Goal: Find specific page/section

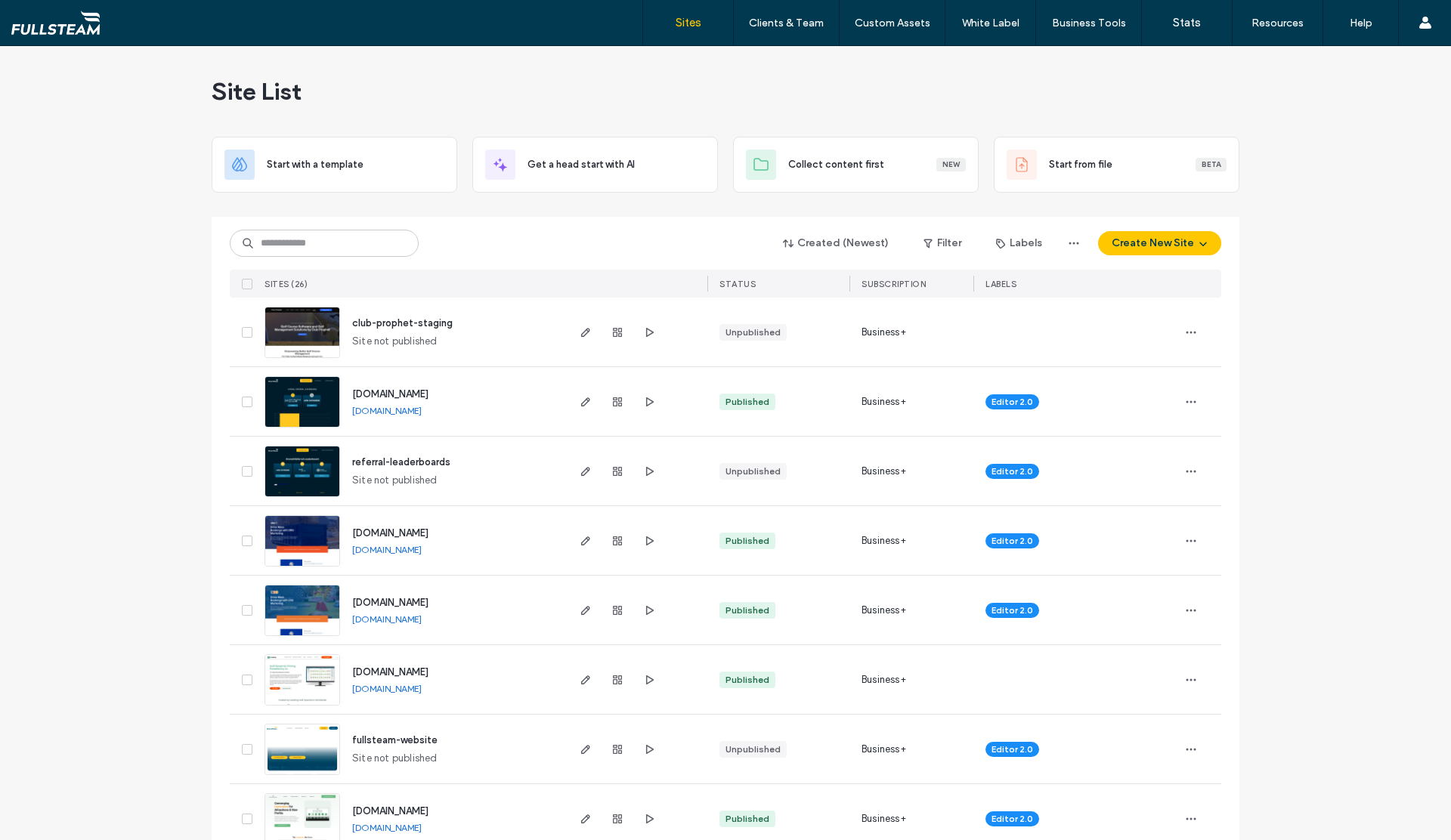
click at [1068, 243] on icon "button" at bounding box center [1074, 243] width 13 height 12
click at [933, 245] on span "button" at bounding box center [930, 243] width 15 height 23
click at [811, 284] on div "Published" at bounding box center [824, 281] width 114 height 12
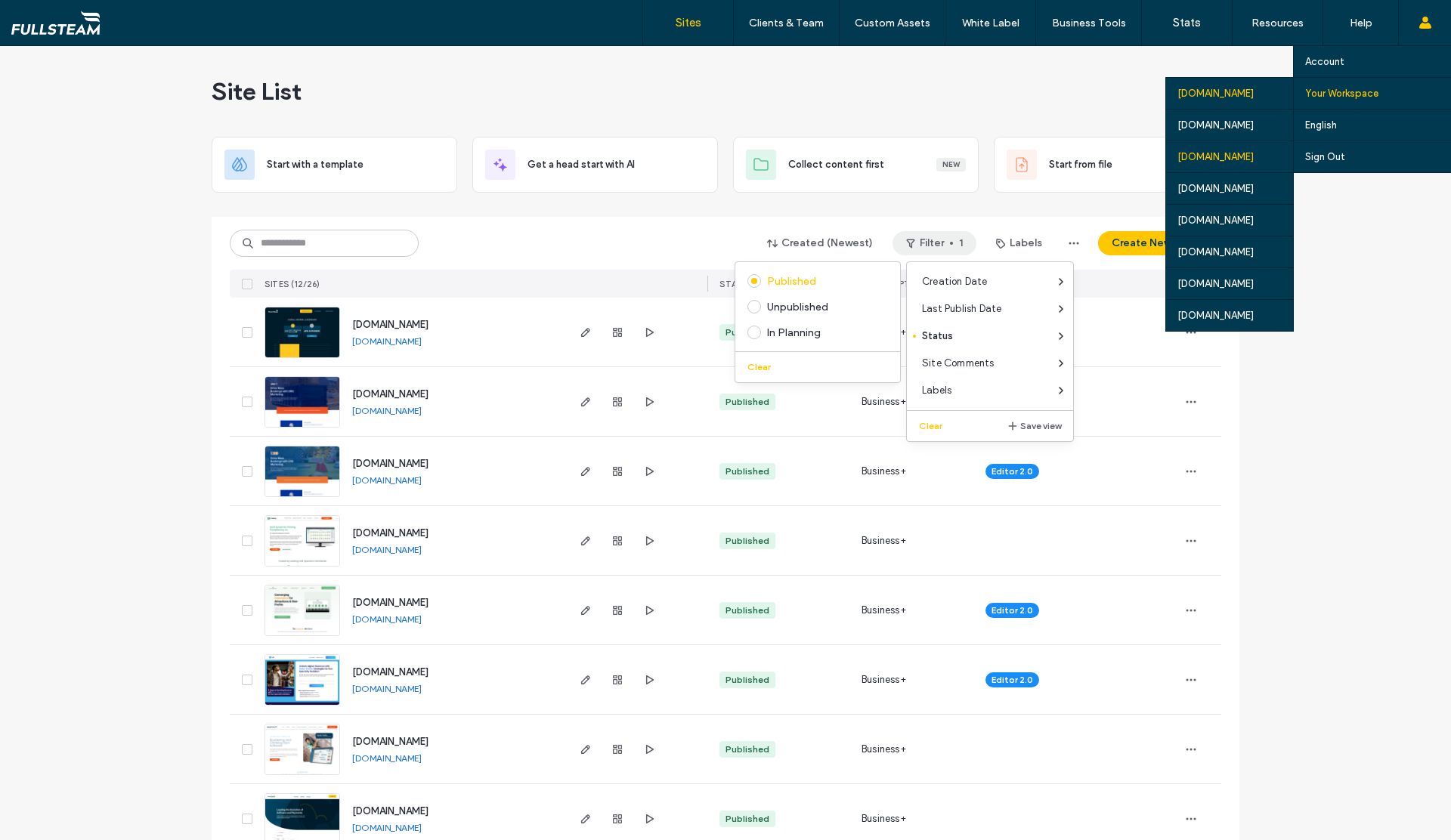
click at [1191, 161] on div "[DOMAIN_NAME]" at bounding box center [1230, 156] width 127 height 32
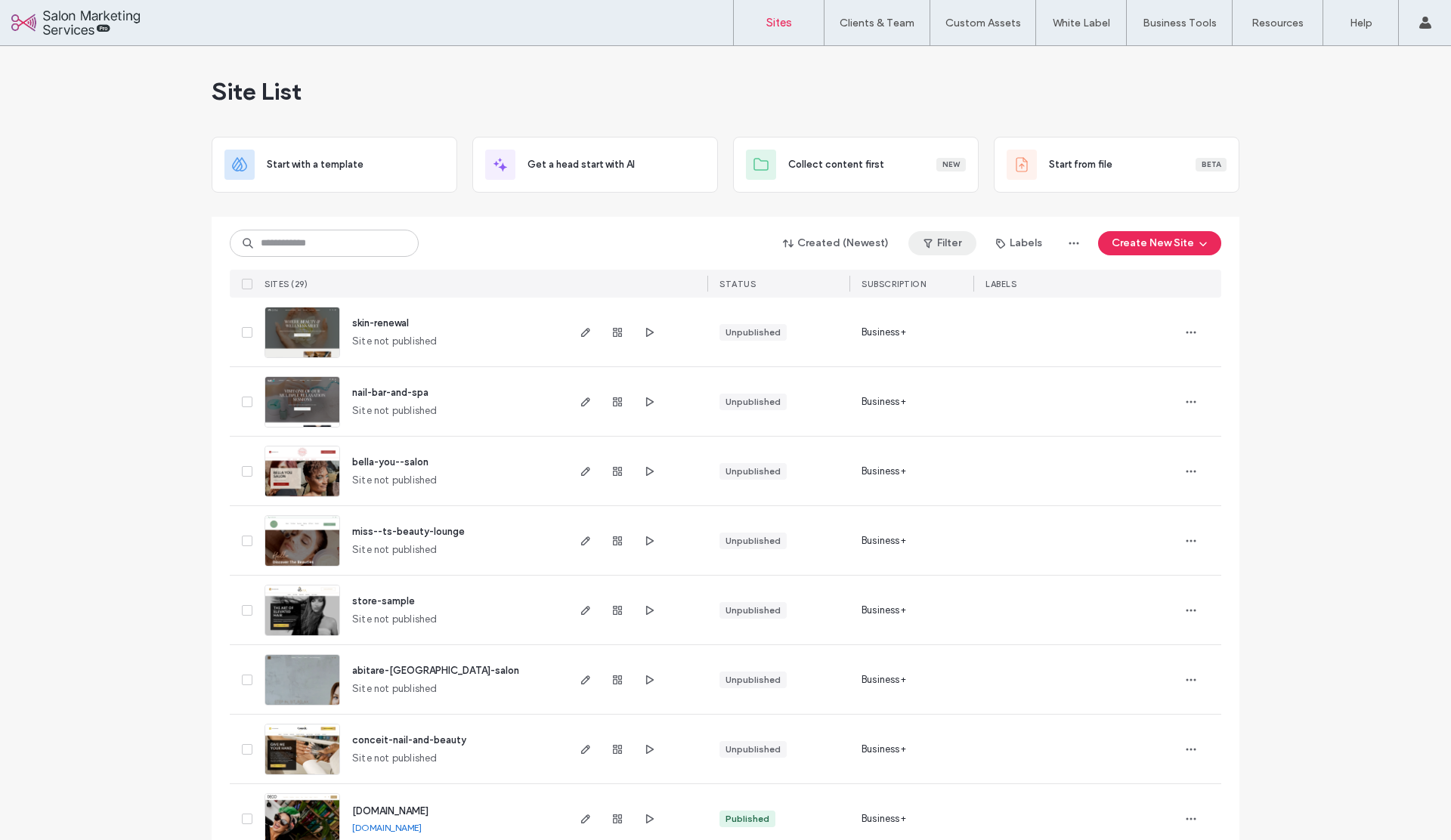
click at [937, 248] on button "Filter" at bounding box center [942, 243] width 68 height 24
click at [815, 284] on div "Published" at bounding box center [824, 281] width 114 height 12
